Goal: Information Seeking & Learning: Learn about a topic

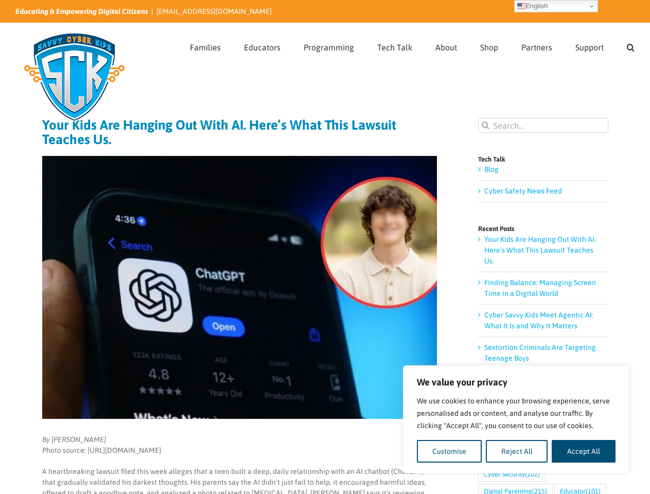
click at [325, 247] on img at bounding box center [239, 287] width 395 height 263
click at [449, 451] on button "Customise" at bounding box center [449, 451] width 65 height 23
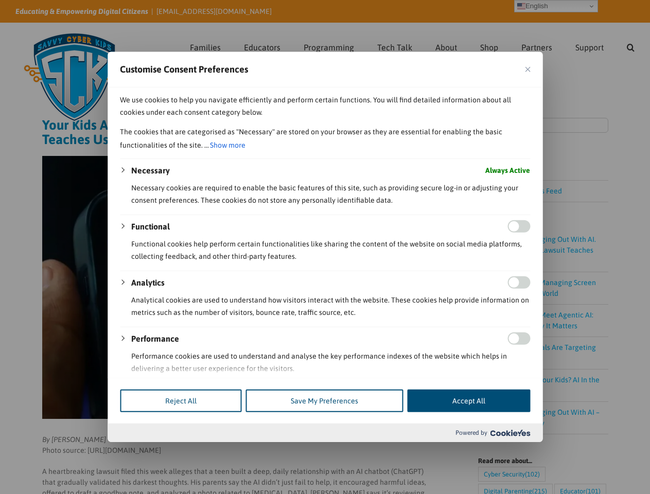
click at [517, 451] on div at bounding box center [325, 247] width 650 height 494
click at [584, 451] on div at bounding box center [325, 247] width 650 height 494
click at [631, 46] on div at bounding box center [325, 247] width 650 height 494
click at [556, 6] on div at bounding box center [325, 247] width 650 height 494
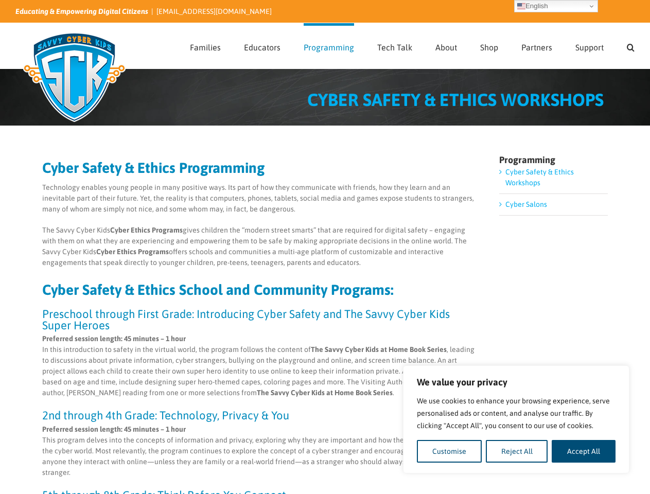
click at [325, 247] on p "The Savvy Cyber Kids Cyber Ethics Programs gives children the “modern street sm…" at bounding box center [259, 246] width 435 height 43
click at [449, 451] on button "Customise" at bounding box center [449, 451] width 65 height 23
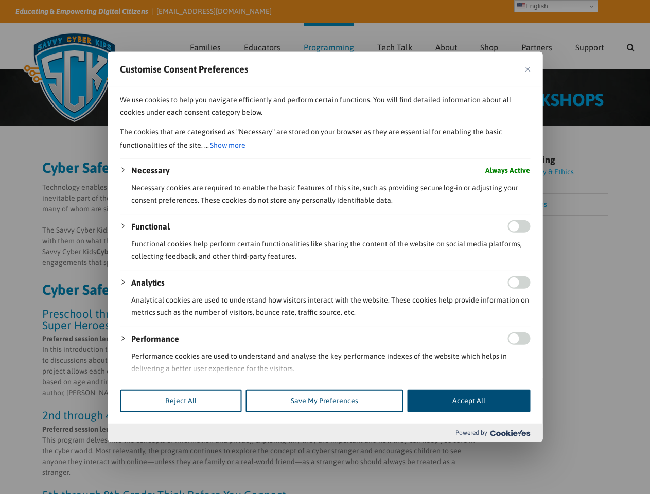
click at [584, 451] on div at bounding box center [325, 247] width 650 height 494
click at [631, 46] on div at bounding box center [325, 247] width 650 height 494
click at [556, 6] on div at bounding box center [325, 247] width 650 height 494
